Goal: Information Seeking & Learning: Learn about a topic

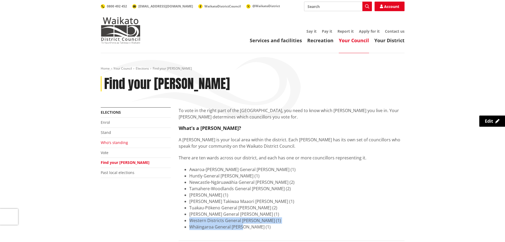
click at [111, 141] on link "Who's standing" at bounding box center [114, 142] width 27 height 5
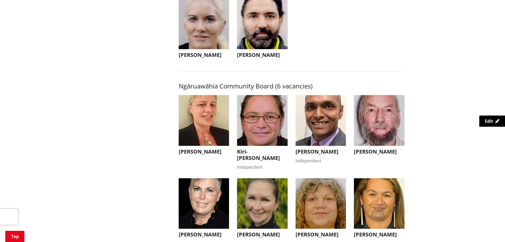
scroll to position [1564, 0]
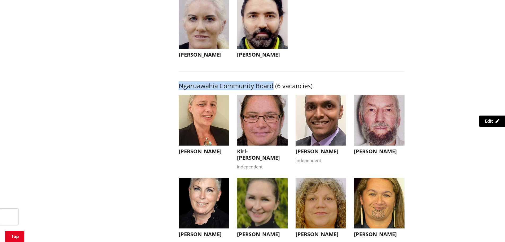
drag, startPoint x: 178, startPoint y: 92, endPoint x: 274, endPoint y: 91, distance: 95.7
click at [274, 91] on div "Here you will find the candidates for the Waikato district elections. Nominatio…" at bounding box center [292, 205] width 234 height 3325
copy h3 "Ngāruawāhia Community Board"
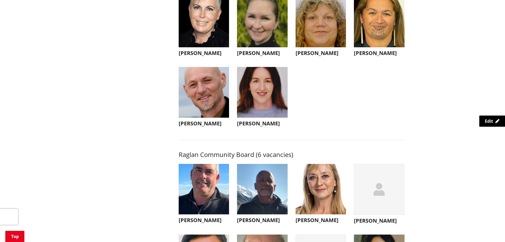
scroll to position [1750, 0]
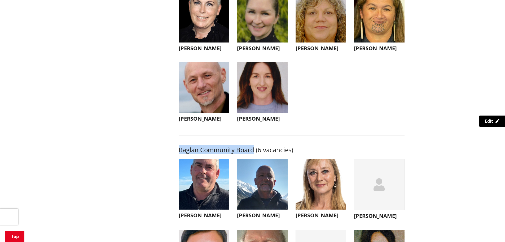
drag, startPoint x: 177, startPoint y: 163, endPoint x: 254, endPoint y: 164, distance: 76.6
click at [254, 164] on div "Here you will find the candidates for the Waikato district elections. Nominatio…" at bounding box center [292, 19] width 234 height 3325
copy h3 "Raglan Community Board"
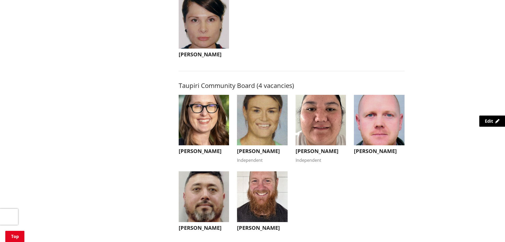
scroll to position [2068, 0]
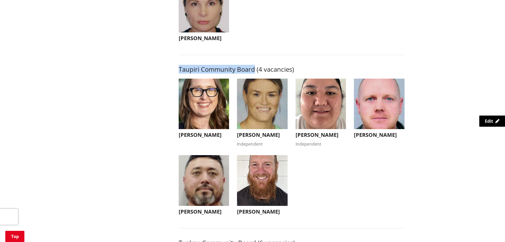
drag, startPoint x: 179, startPoint y: 80, endPoint x: 255, endPoint y: 84, distance: 76.2
click at [255, 73] on h3 "Taupiri Community Board (4 vacancies)" at bounding box center [292, 69] width 226 height 8
copy h3 "Taupiri Community Board"
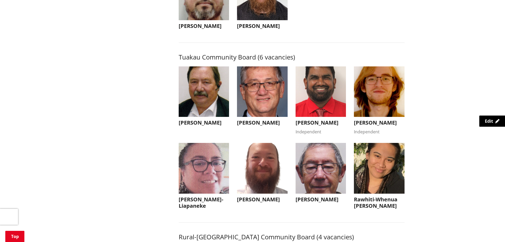
scroll to position [2254, 0]
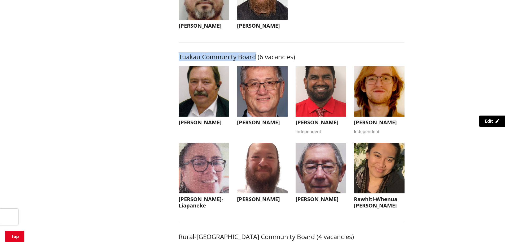
drag, startPoint x: 178, startPoint y: 74, endPoint x: 255, endPoint y: 78, distance: 76.4
click at [255, 61] on h3 "Tuakau Community Board (6 vacancies)" at bounding box center [292, 57] width 226 height 8
copy h3 "Tuakau Community Board"
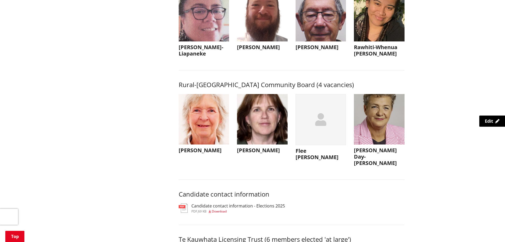
scroll to position [2413, 0]
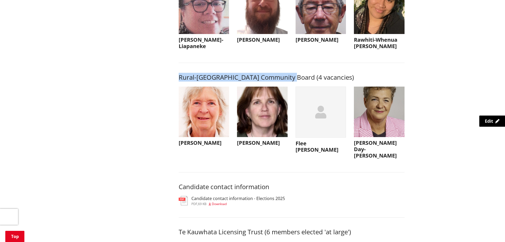
drag, startPoint x: 179, startPoint y: 97, endPoint x: 290, endPoint y: 98, distance: 111.4
click at [290, 81] on h3 "Rural-Port Waikato Community Board (4 vacancies)" at bounding box center [292, 77] width 226 height 8
copy h3 "Rural-Port Waikato Community Board"
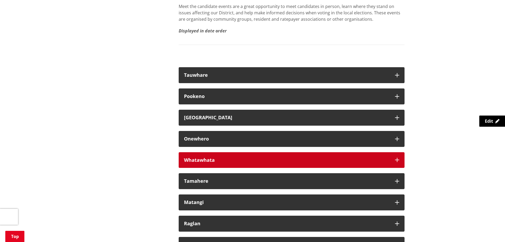
scroll to position [3023, 0]
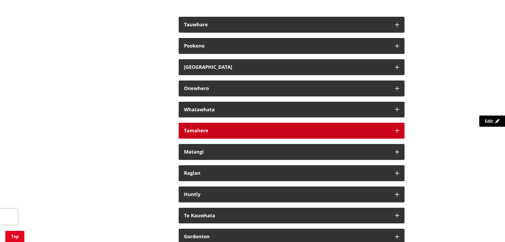
click at [336, 138] on button "Tamahere" at bounding box center [292, 130] width 226 height 16
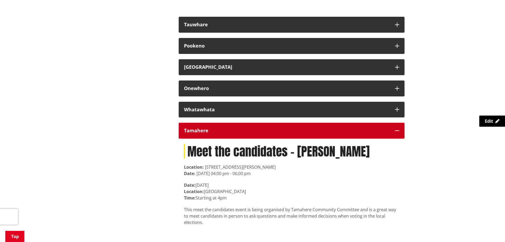
click at [336, 138] on button "Tamahere" at bounding box center [292, 130] width 226 height 16
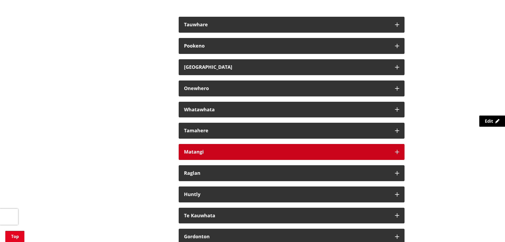
click at [327, 154] on div "Matangi" at bounding box center [287, 151] width 206 height 5
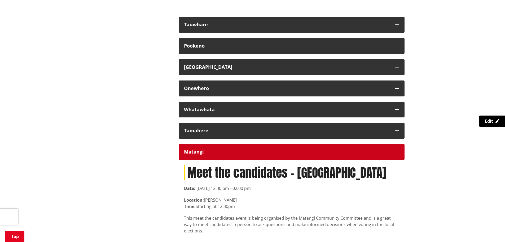
click at [327, 154] on div "Matangi" at bounding box center [287, 151] width 206 height 5
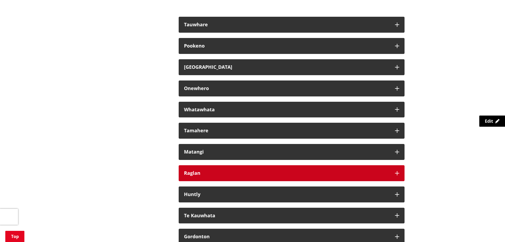
click at [321, 176] on div "Raglan" at bounding box center [287, 172] width 206 height 5
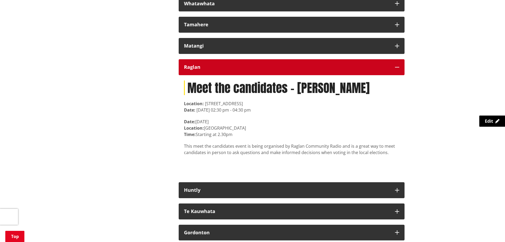
scroll to position [3129, 0]
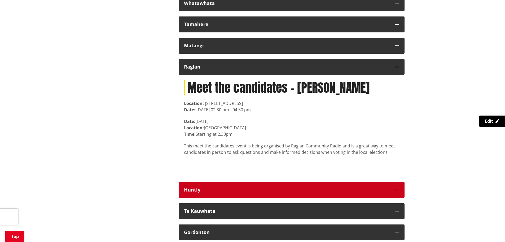
click at [318, 192] on div "Huntly" at bounding box center [287, 189] width 206 height 5
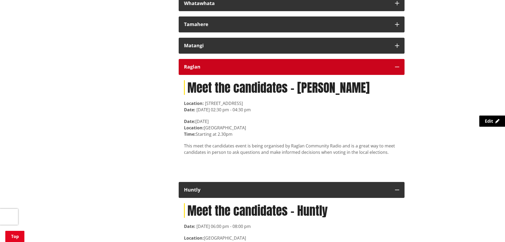
click at [312, 69] on div "Raglan" at bounding box center [287, 66] width 206 height 5
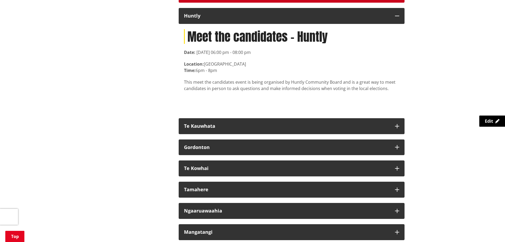
scroll to position [3208, 0]
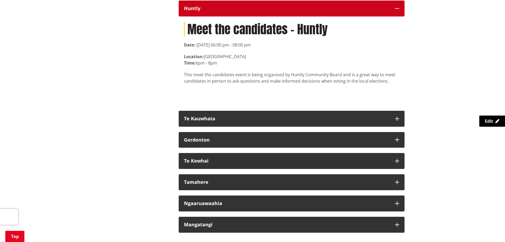
click at [307, 11] on div "Huntly" at bounding box center [287, 8] width 206 height 5
